Goal: Task Accomplishment & Management: Manage account settings

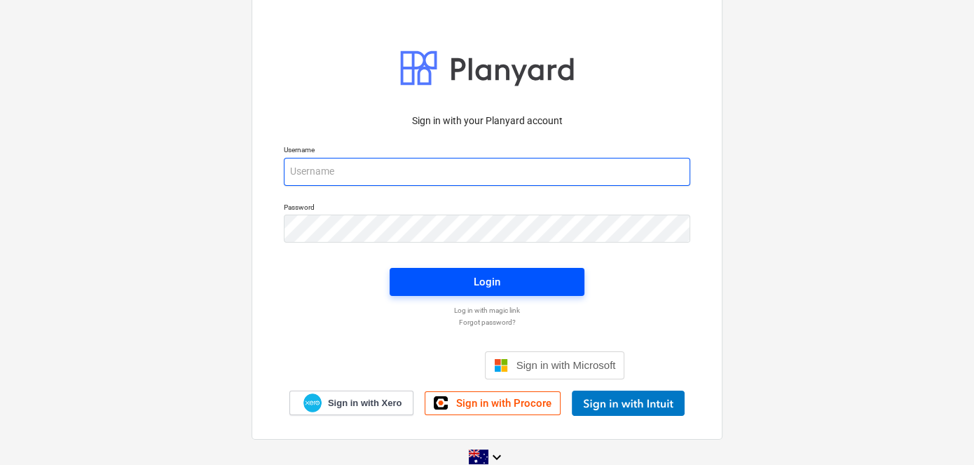
type input "[EMAIL_ADDRESS][PERSON_NAME][DOMAIN_NAME]"
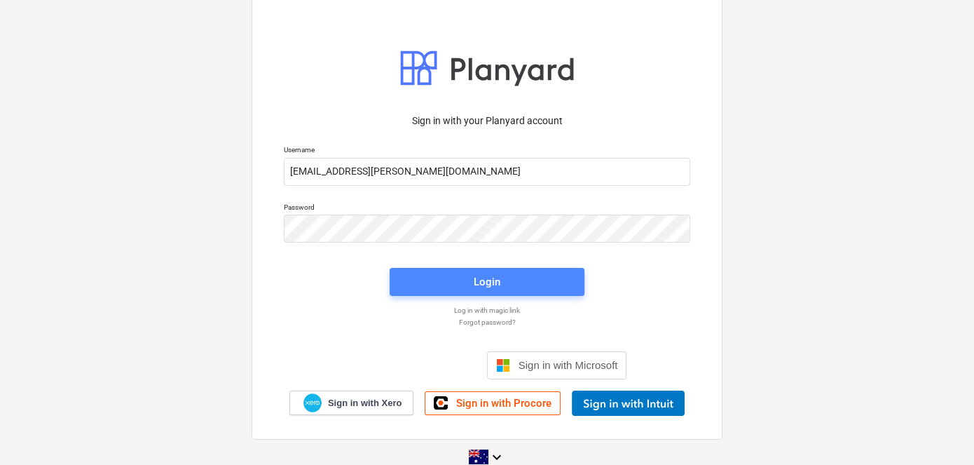
click at [479, 280] on div "Login" at bounding box center [487, 282] width 27 height 18
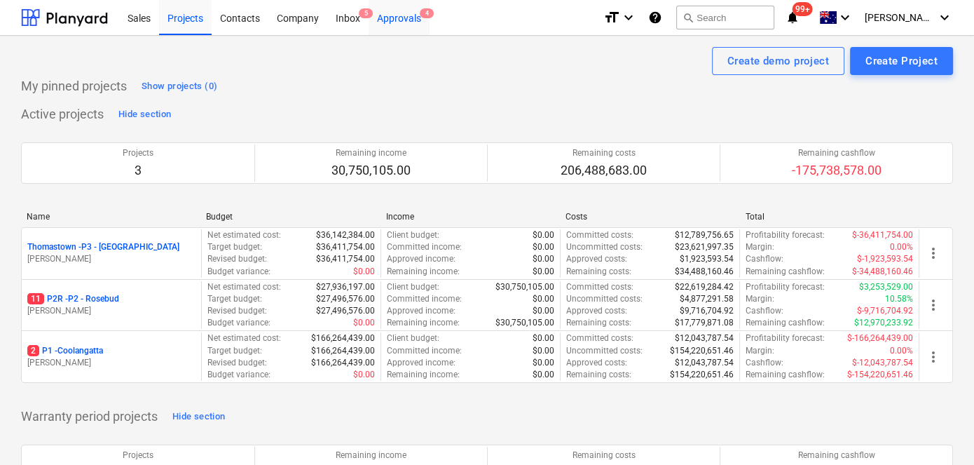
drag, startPoint x: 400, startPoint y: 17, endPoint x: 406, endPoint y: 22, distance: 8.4
click at [400, 17] on div "Approvals 4" at bounding box center [399, 17] width 61 height 36
click at [393, 14] on div "Approvals 4" at bounding box center [399, 17] width 61 height 36
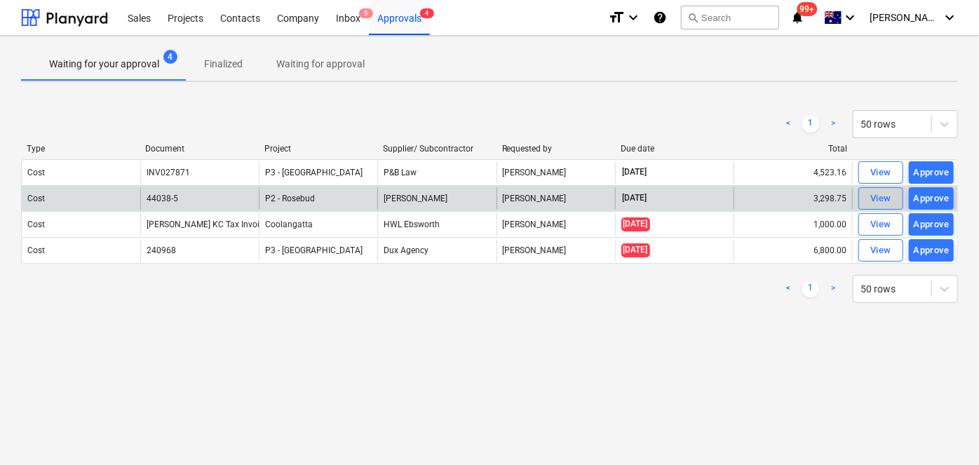
click at [876, 198] on div "View" at bounding box center [880, 199] width 21 height 16
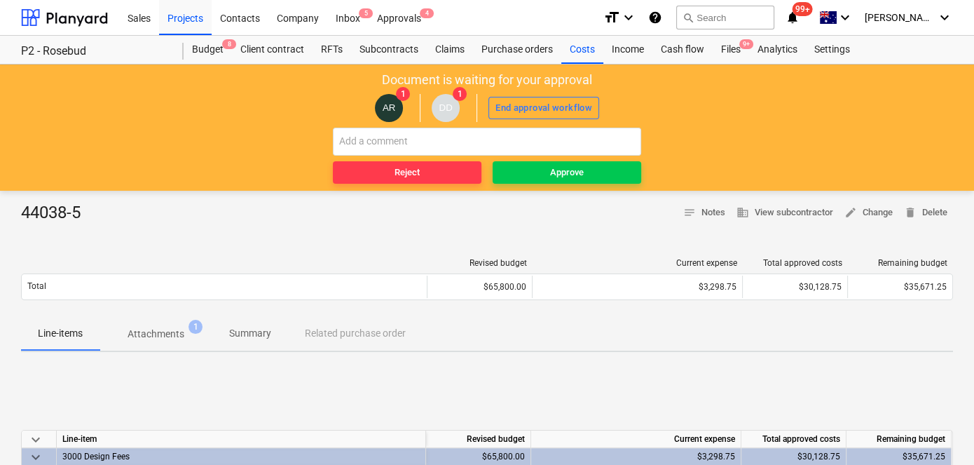
click at [166, 332] on p "Attachments" at bounding box center [156, 334] width 57 height 15
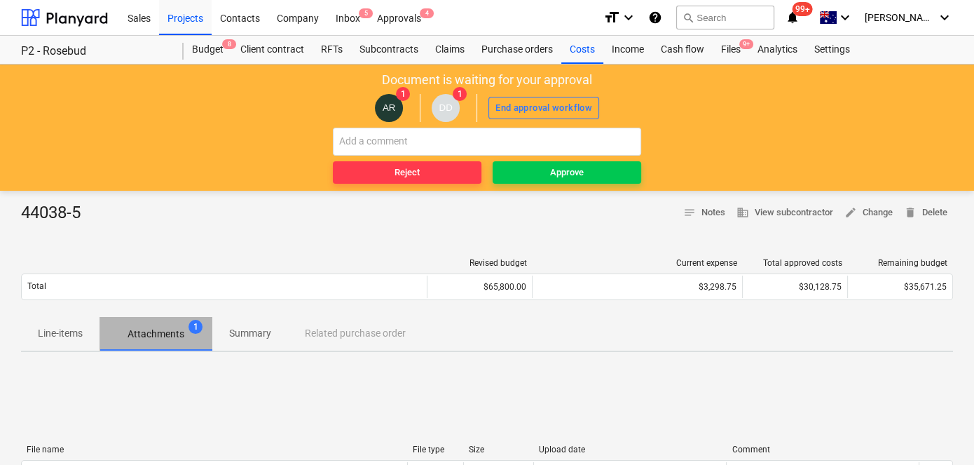
click at [164, 333] on p "Attachments" at bounding box center [156, 334] width 57 height 15
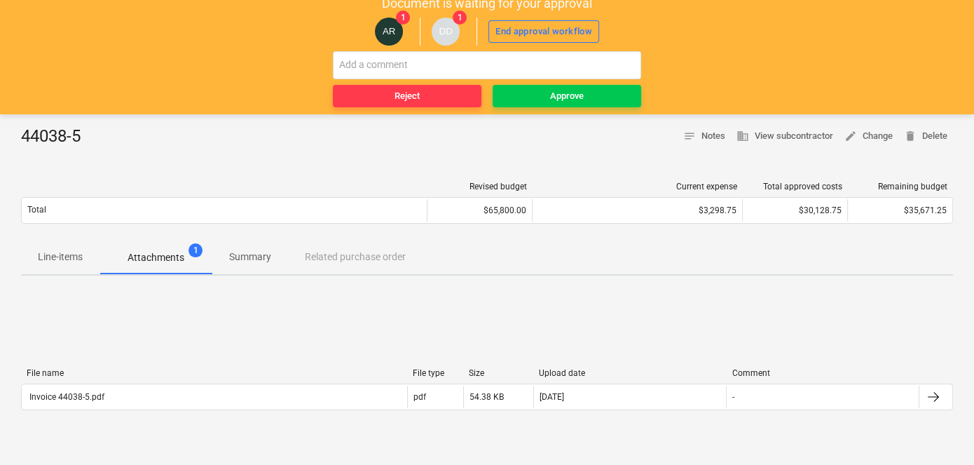
scroll to position [254, 0]
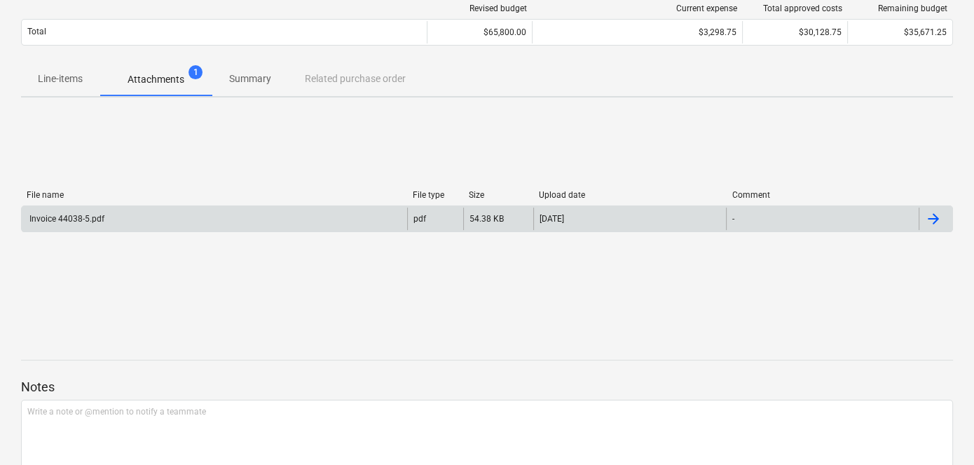
click at [48, 214] on div "Invoice 44038-5.pdf" at bounding box center [65, 219] width 77 height 10
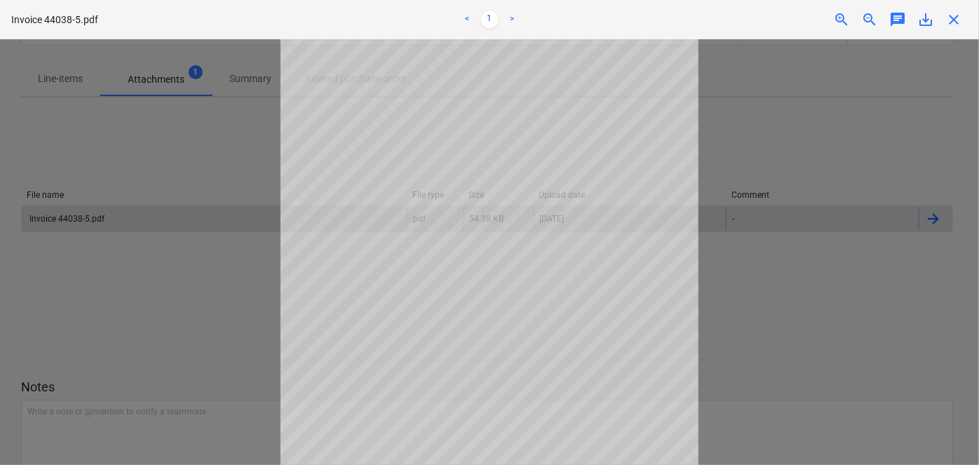
click at [710, 294] on div at bounding box center [489, 251] width 979 height 425
click at [778, 75] on div at bounding box center [489, 251] width 979 height 425
click at [951, 17] on span "close" at bounding box center [953, 19] width 17 height 17
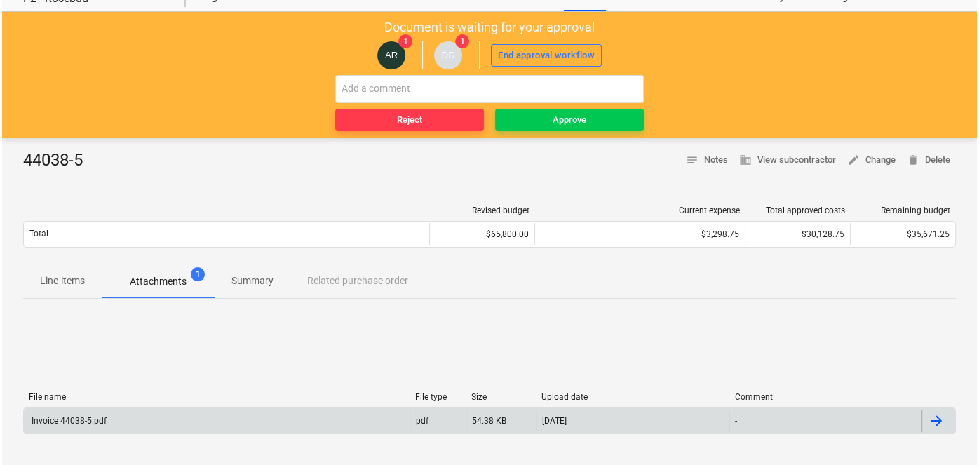
scroll to position [0, 0]
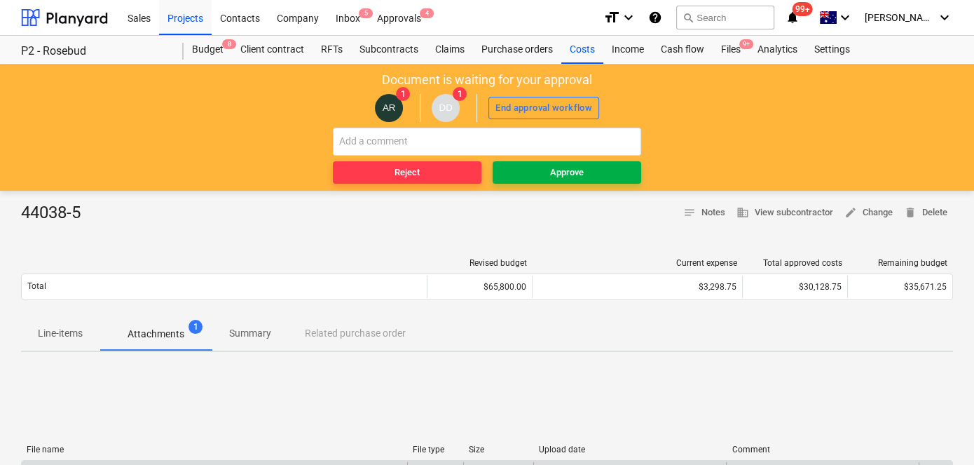
click at [559, 178] on div "Approve" at bounding box center [567, 173] width 34 height 16
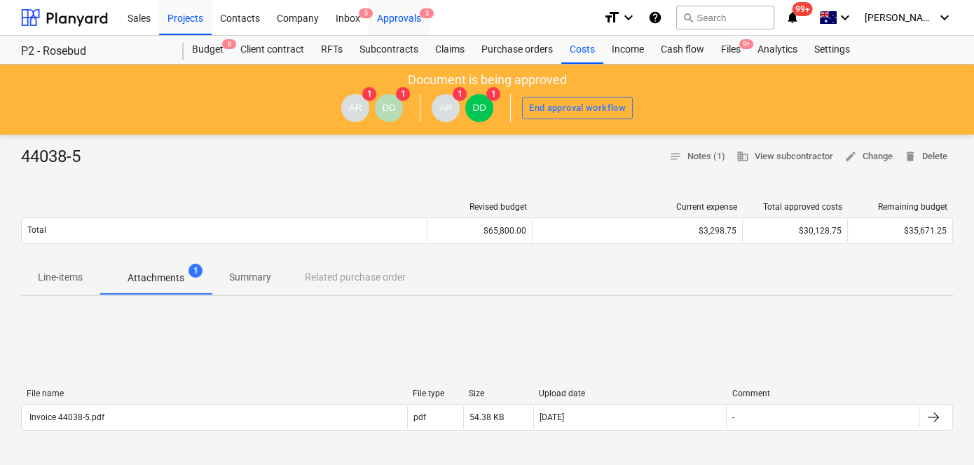
click at [405, 15] on div "Approvals 3" at bounding box center [399, 17] width 61 height 36
